Goal: Transaction & Acquisition: Purchase product/service

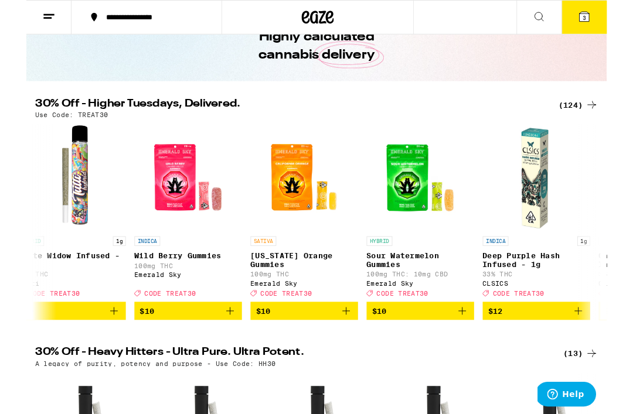
scroll to position [0, 2171]
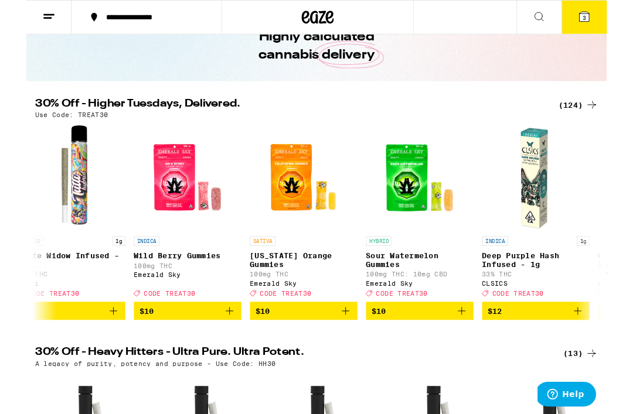
click at [477, 346] on icon "Add to bag" at bounding box center [475, 339] width 14 height 14
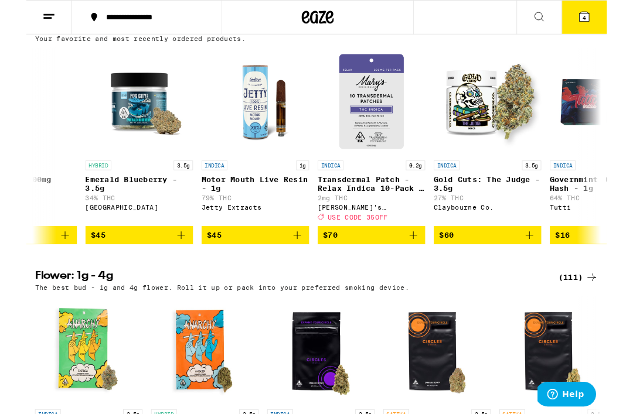
scroll to position [0, 1338]
click at [424, 264] on icon "Add to bag" at bounding box center [421, 257] width 14 height 14
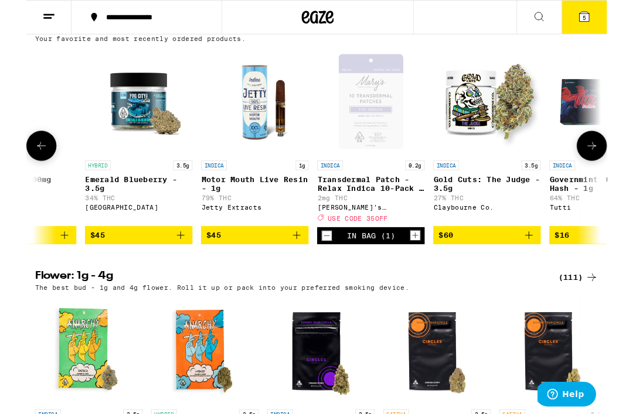
click at [610, 13] on icon at bounding box center [608, 18] width 11 height 11
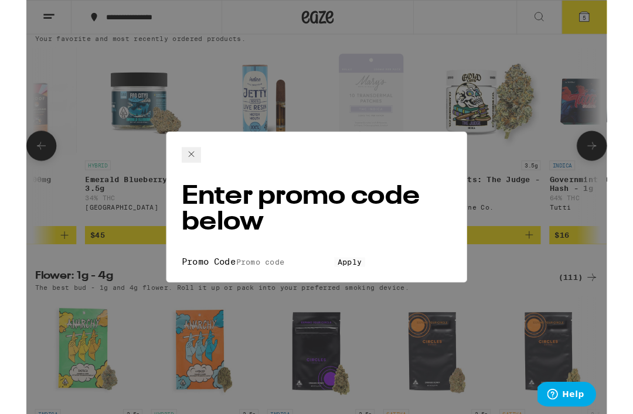
click at [294, 281] on input "Promo Code" at bounding box center [282, 286] width 108 height 11
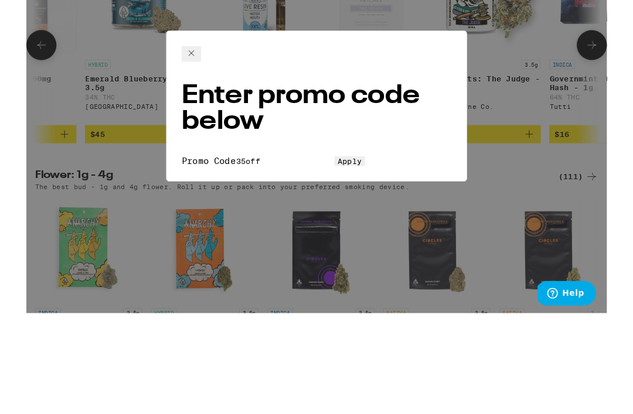
type input "35off"
click at [365, 281] on button "Apply" at bounding box center [352, 286] width 33 height 11
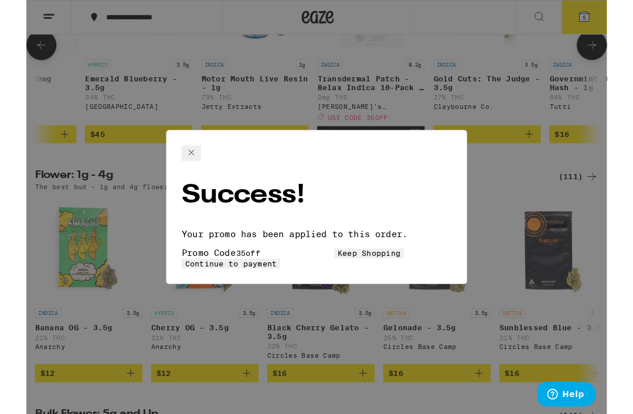
click at [273, 283] on span "Continue to payment" at bounding box center [223, 287] width 100 height 9
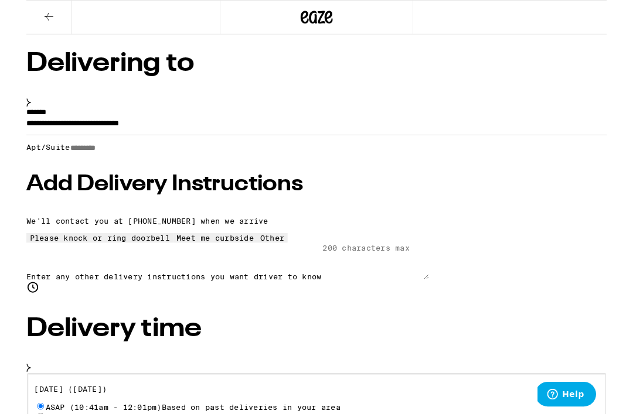
scroll to position [71, 0]
